Goal: Transaction & Acquisition: Purchase product/service

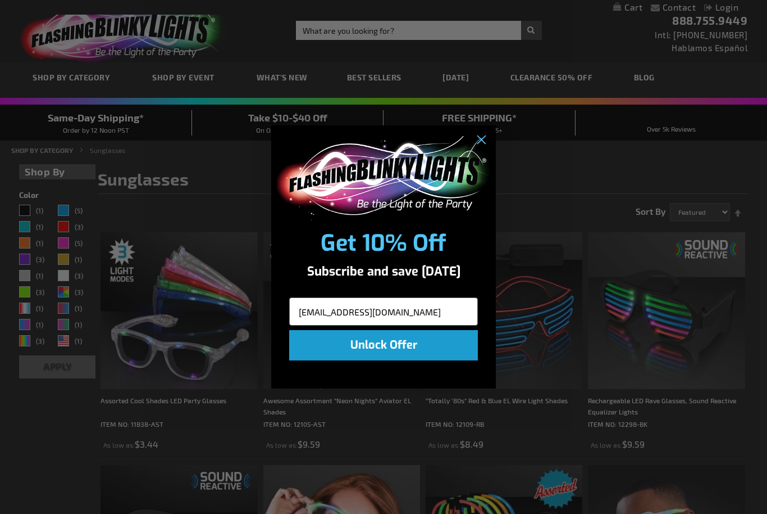
type input "mrconigliaro@gmail.com"
click at [421, 354] on button "Unlock Offer" at bounding box center [383, 345] width 189 height 30
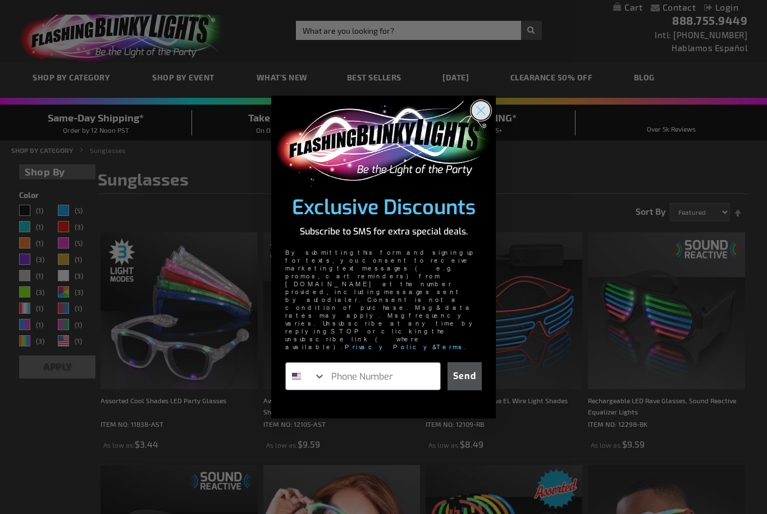
click at [483, 115] on icon "Close dialog" at bounding box center [482, 111] width 8 height 8
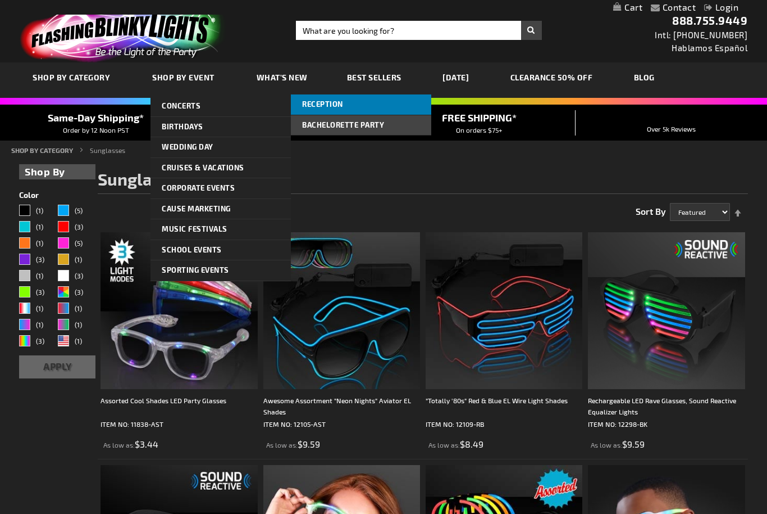
click at [345, 106] on link "Reception" at bounding box center [361, 104] width 140 height 20
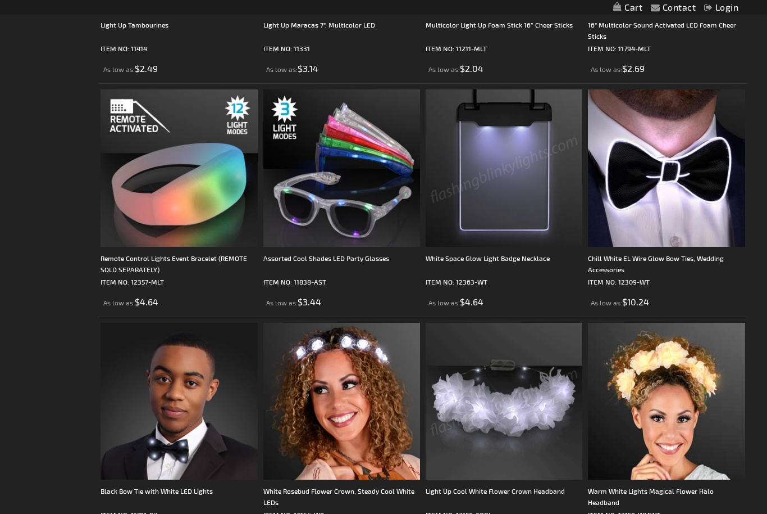
scroll to position [1534, 0]
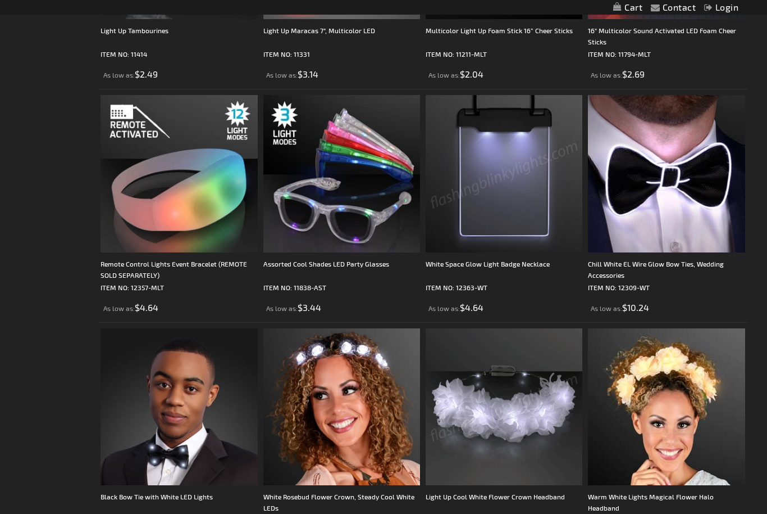
click at [329, 201] on img at bounding box center [341, 173] width 157 height 157
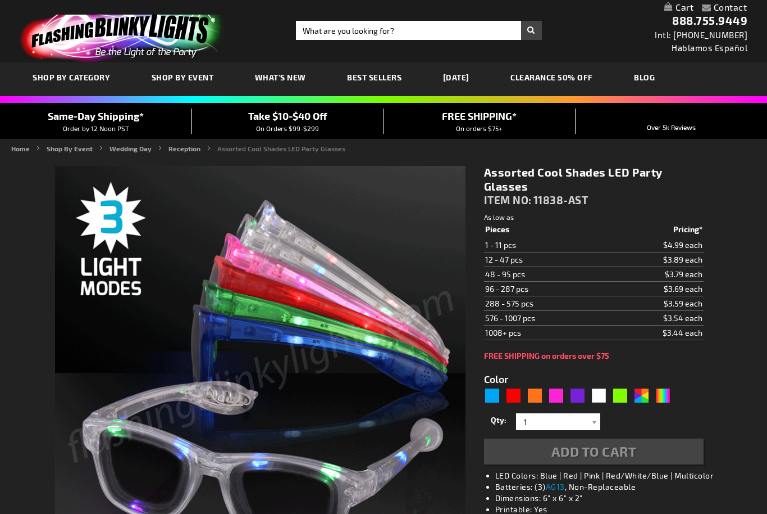
type input "5630"
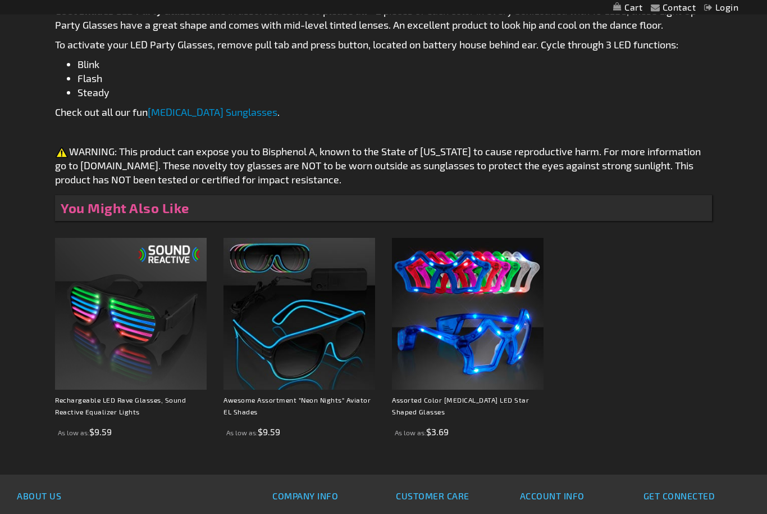
scroll to position [675, 0]
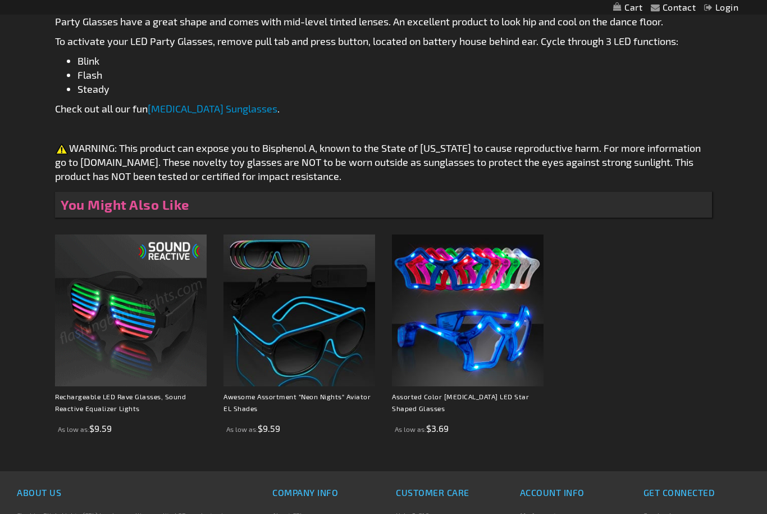
click at [89, 365] on img at bounding box center [131, 310] width 152 height 152
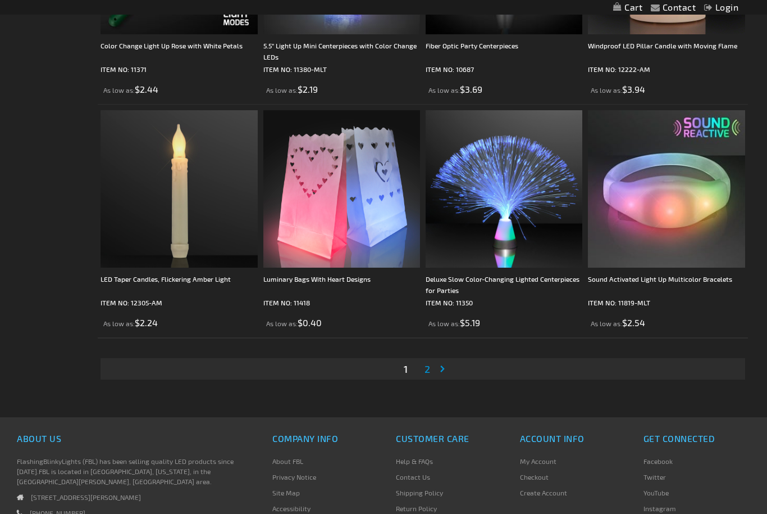
scroll to position [3377, 0]
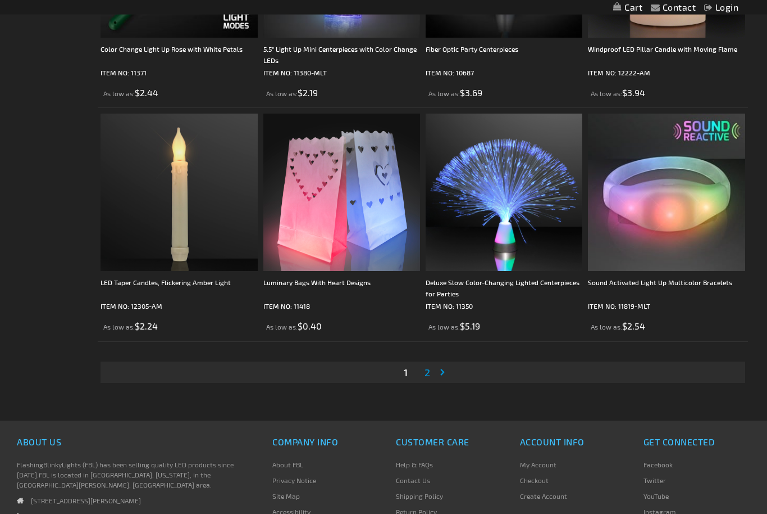
click at [449, 371] on link "Page Next" at bounding box center [444, 372] width 11 height 17
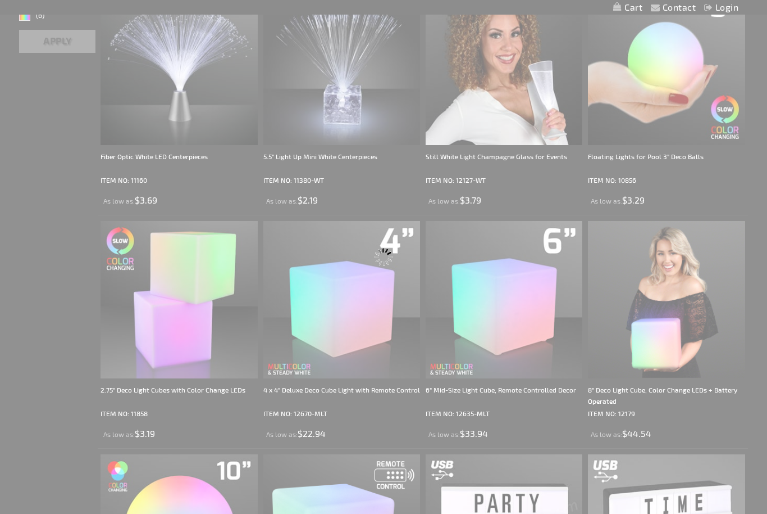
scroll to position [0, 0]
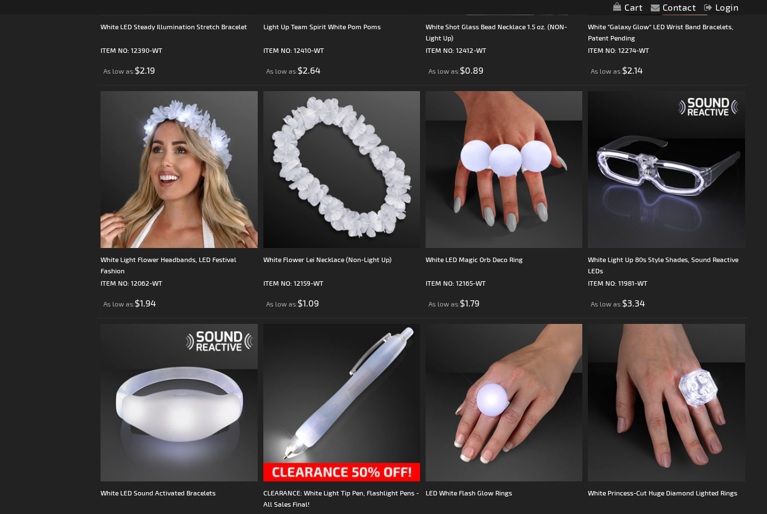
scroll to position [606, 0]
click at [689, 210] on img at bounding box center [666, 170] width 157 height 157
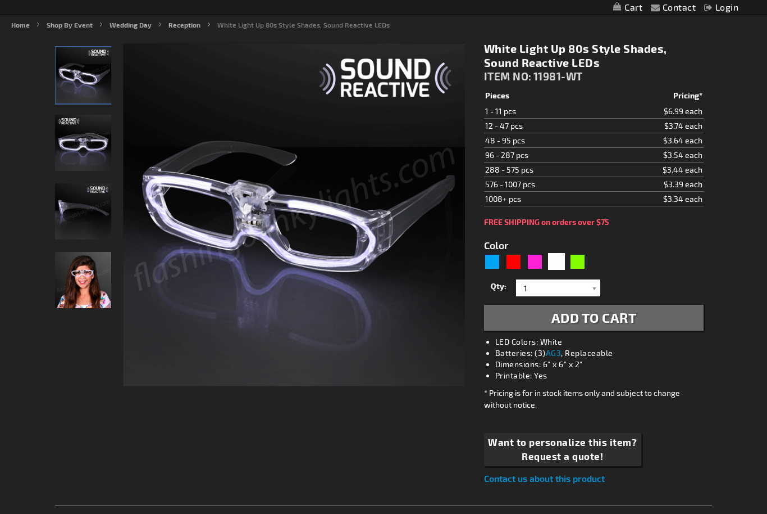
scroll to position [125, 0]
click at [580, 258] on div "Green" at bounding box center [578, 261] width 17 height 17
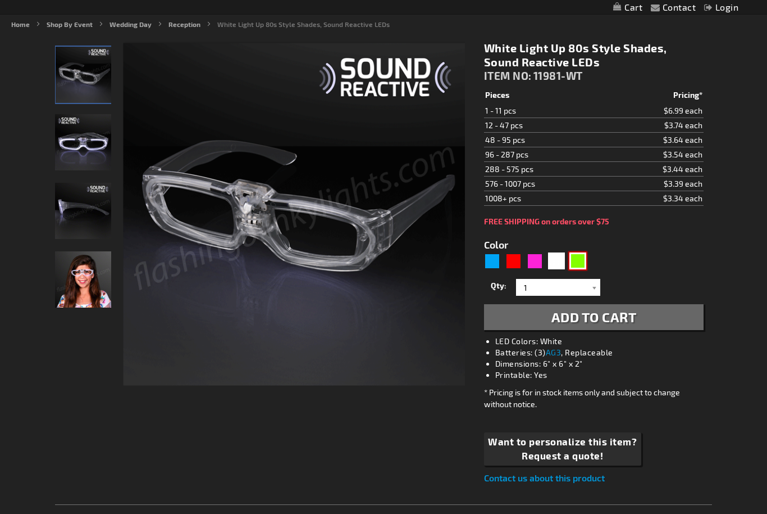
type input "5648"
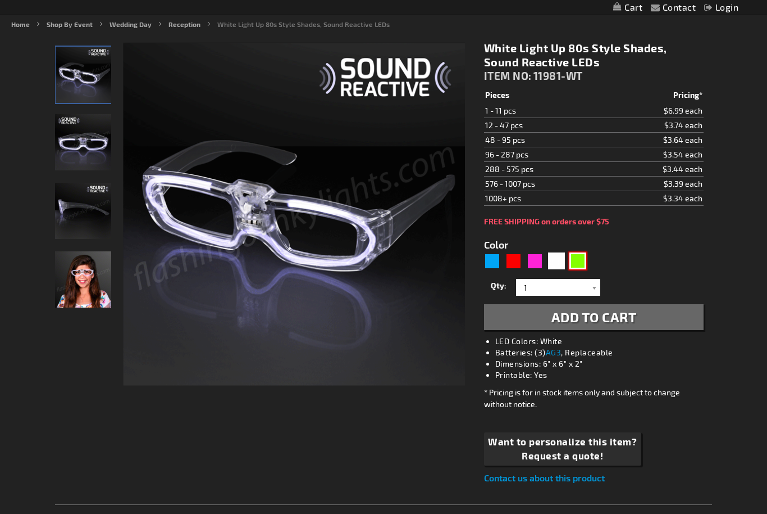
scroll to position [126, 0]
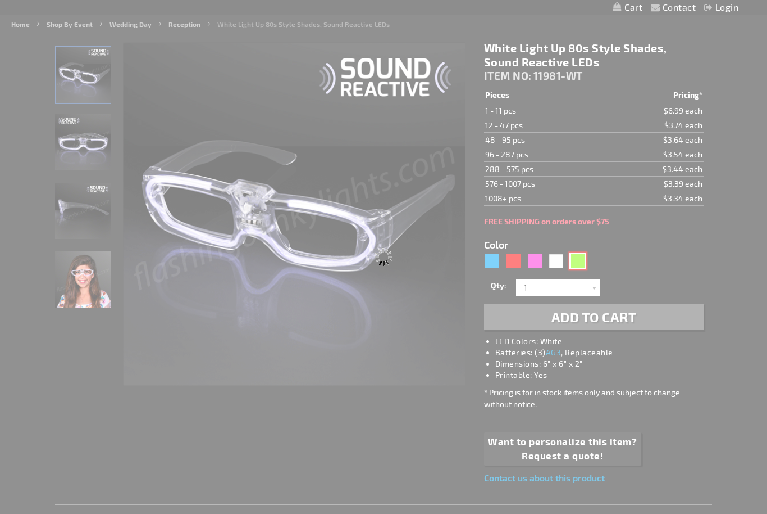
type input "11981-GN"
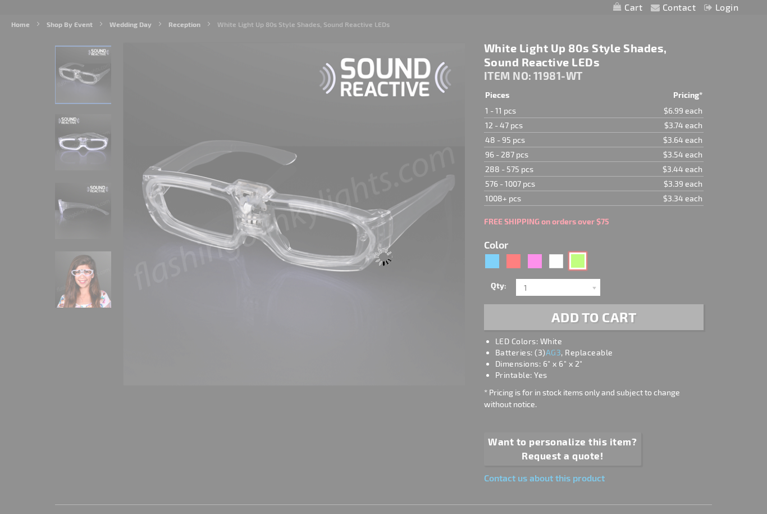
type input "Customize - Sound Activated Lights Green Party Shades, 80s Style - ITEM NO: 119…"
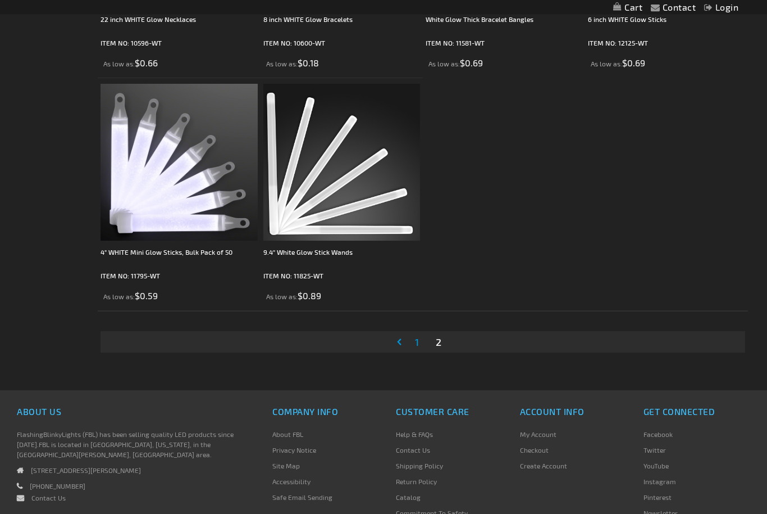
scroll to position [1312, 0]
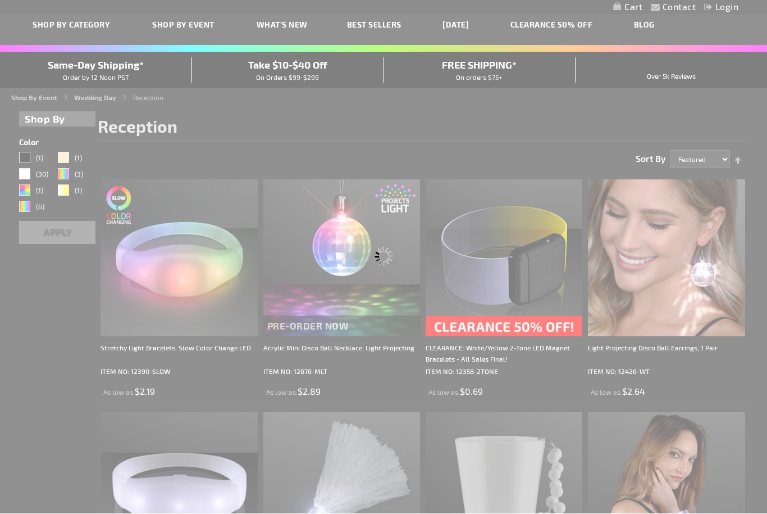
scroll to position [54, 0]
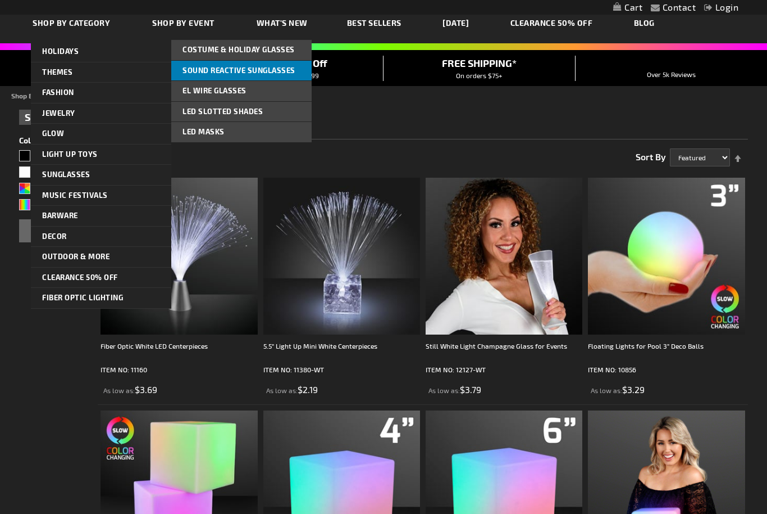
click at [285, 69] on span "Sound Reactive Sunglasses" at bounding box center [239, 70] width 113 height 9
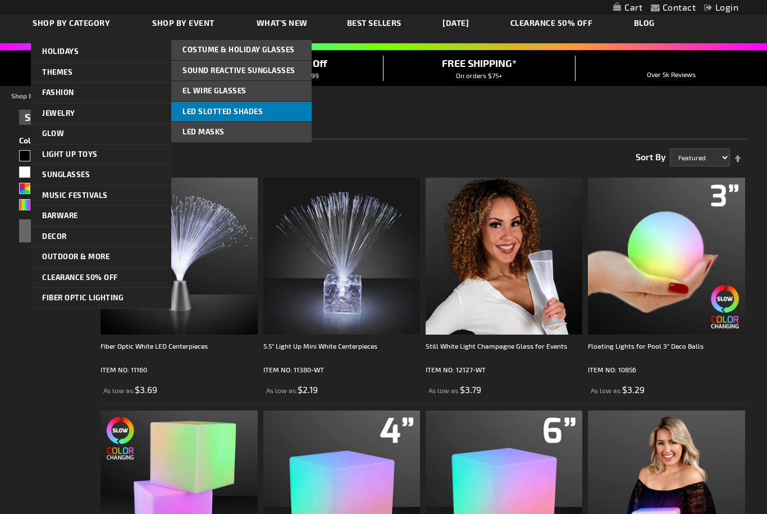
click at [201, 108] on span "LED Slotted Shades" at bounding box center [223, 111] width 80 height 9
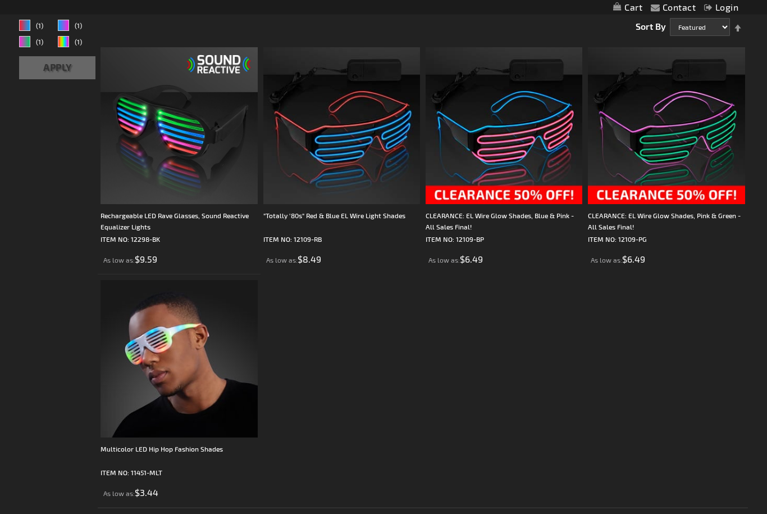
scroll to position [187, 0]
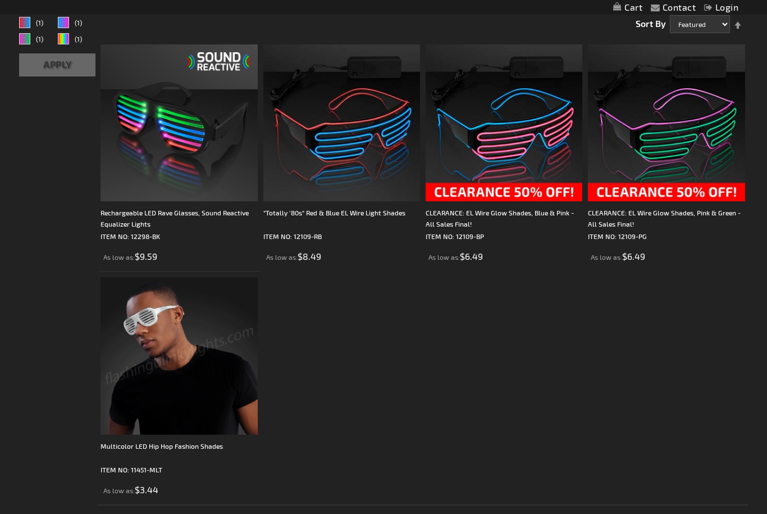
click at [151, 351] on img at bounding box center [179, 356] width 157 height 157
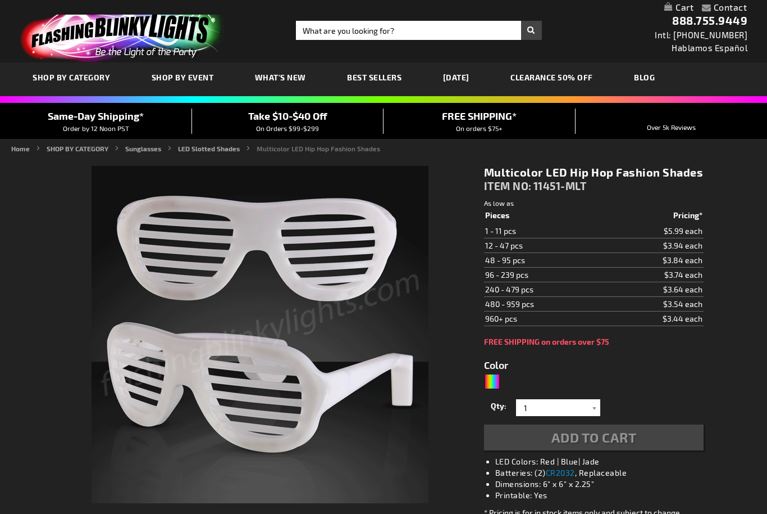
type input "5659"
